Goal: Complete application form: Complete application form

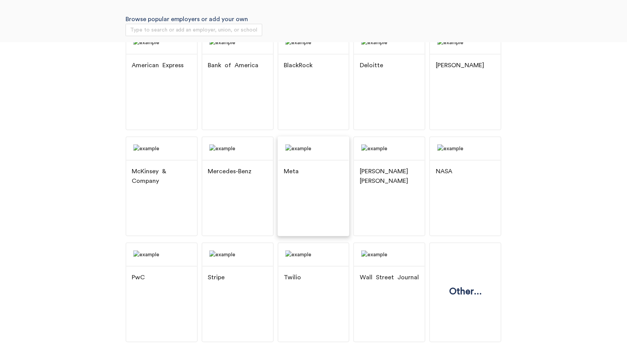
scroll to position [81, 0]
click at [247, 266] on img at bounding box center [237, 254] width 71 height 23
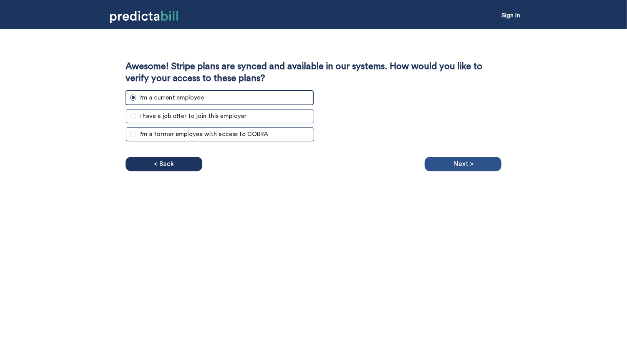
click at [463, 164] on p "Next >" at bounding box center [463, 164] width 20 height 12
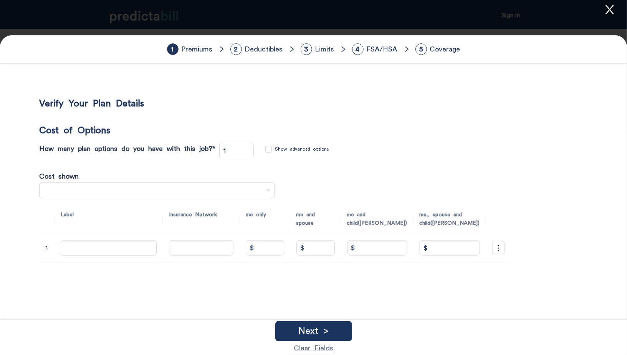
type input "3"
type input "Cigna PPO"
type input "$ 50"
type input "$ 198"
type input "$ 135"
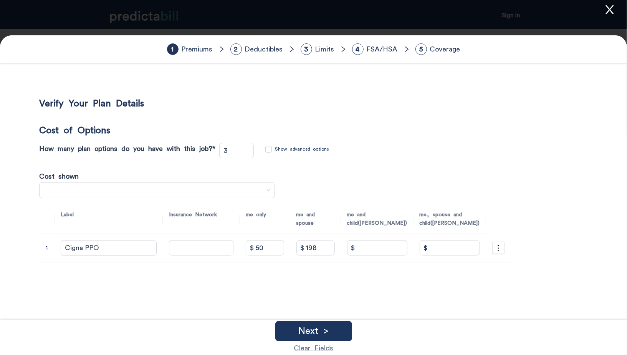
type input "$ 339"
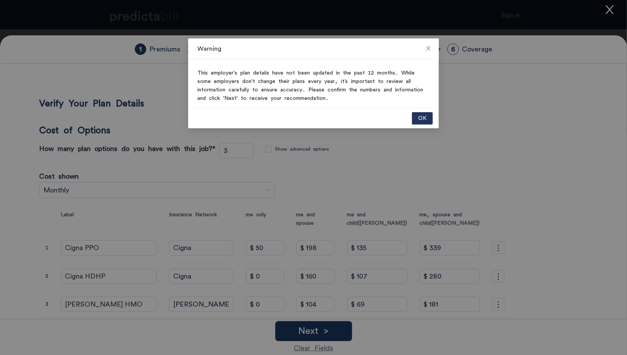
click at [14, 107] on div "Warning This employer's plan details have not been updated in the past 12 month…" at bounding box center [313, 177] width 627 height 355
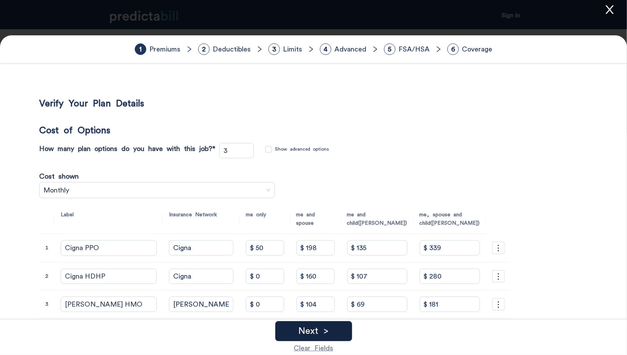
click at [330, 332] on div "Next >" at bounding box center [313, 331] width 77 height 20
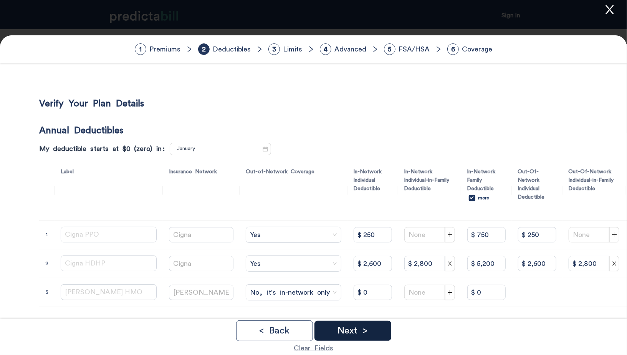
click at [365, 328] on p "Next >" at bounding box center [352, 330] width 30 height 9
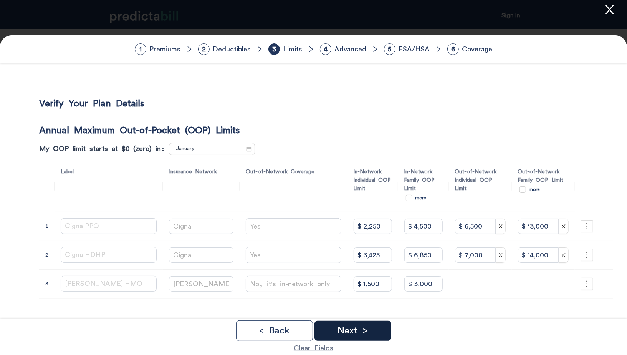
click at [364, 328] on p "Next >" at bounding box center [352, 330] width 30 height 9
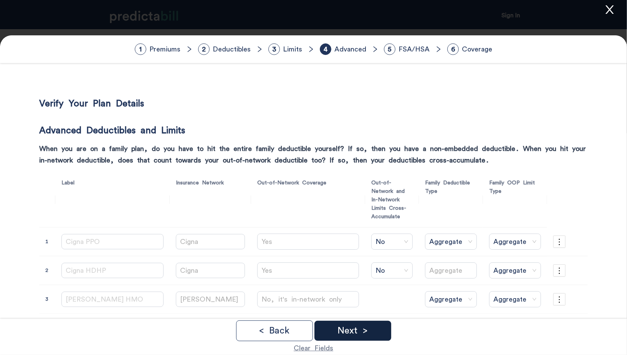
click at [364, 328] on p "Next >" at bounding box center [352, 330] width 30 height 9
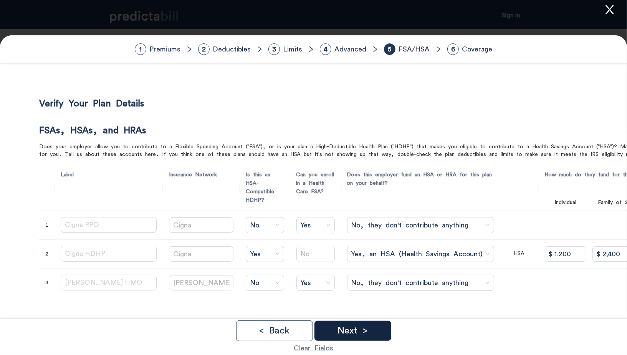
click at [364, 328] on p "Next >" at bounding box center [352, 330] width 30 height 9
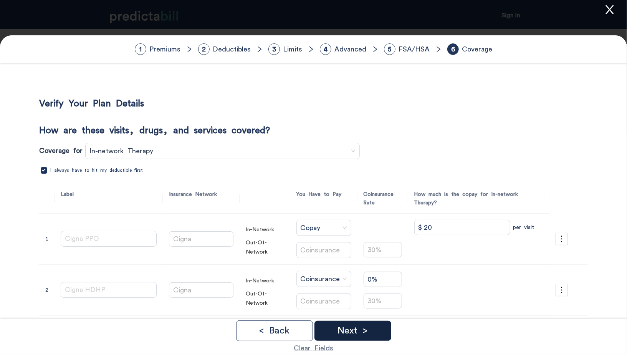
click at [364, 328] on p "Next >" at bounding box center [352, 330] width 30 height 9
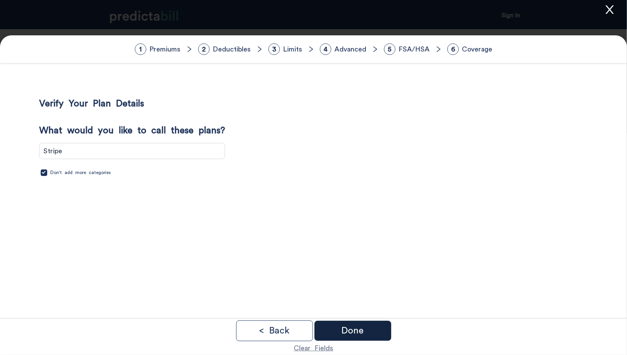
click at [364, 328] on div "Done" at bounding box center [352, 330] width 77 height 20
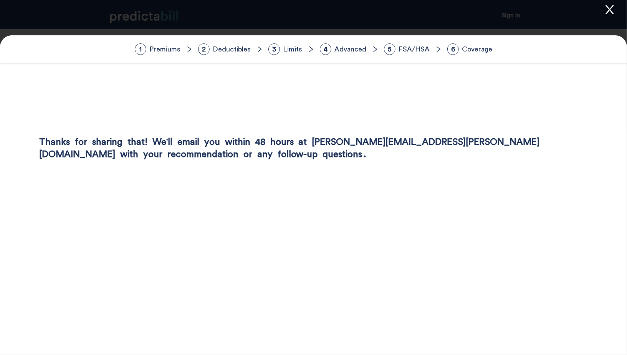
click at [609, 9] on icon "close" at bounding box center [609, 9] width 8 height 8
